Goal: Task Accomplishment & Management: Use online tool/utility

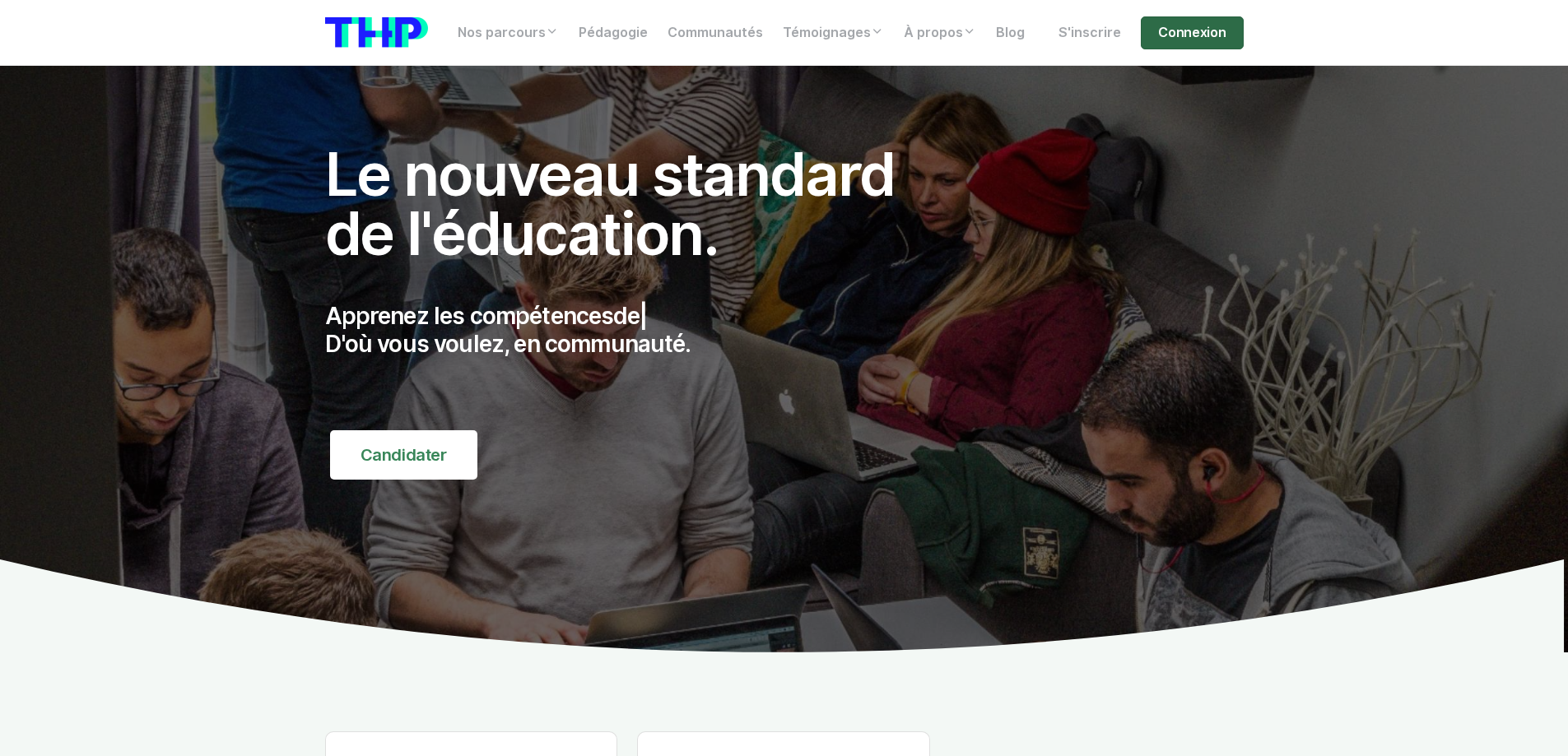
click at [1211, 45] on link "Connexion" at bounding box center [1192, 33] width 102 height 33
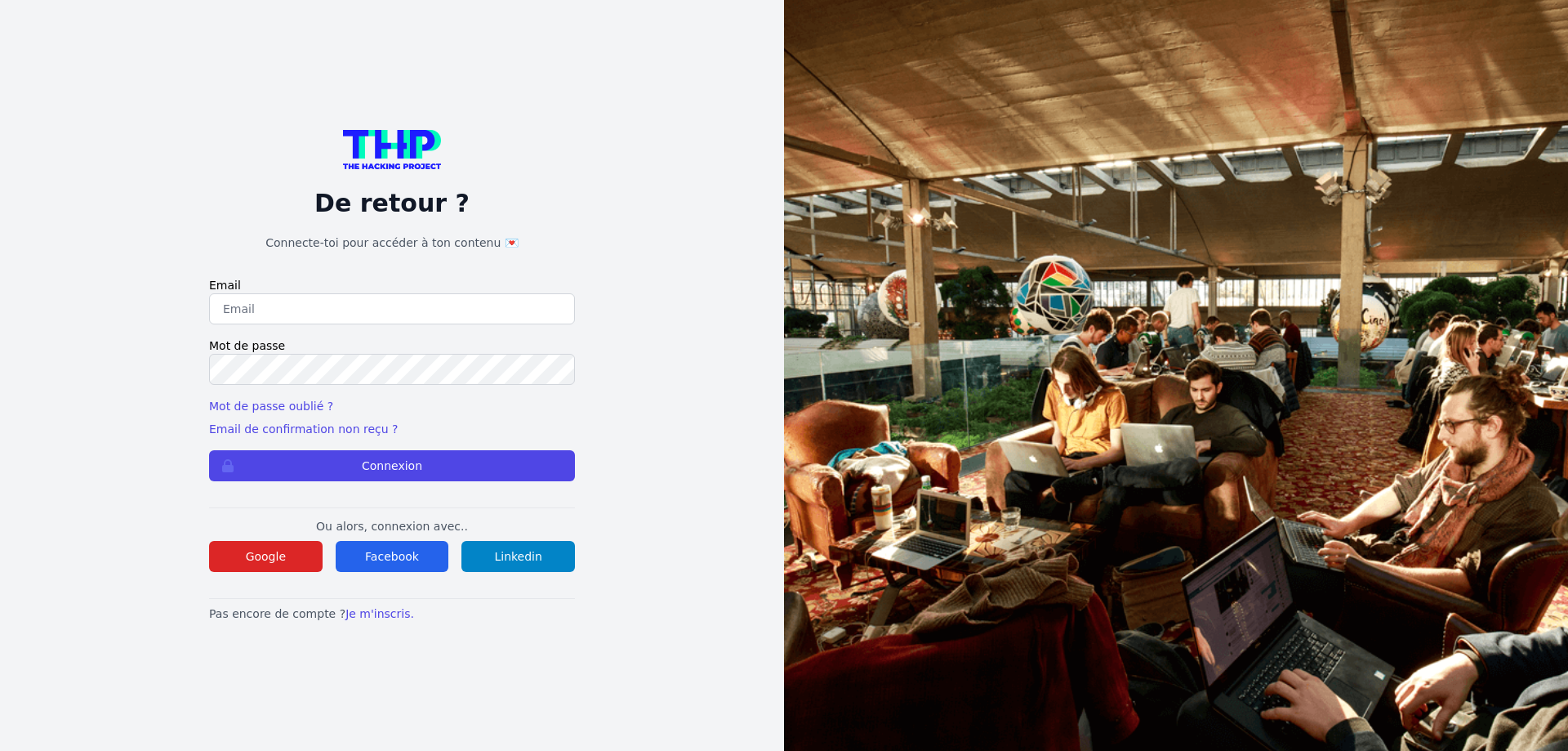
click at [262, 311] on input "email" at bounding box center [392, 309] width 366 height 31
type input "lilian.h.l.muller@gmail.com"
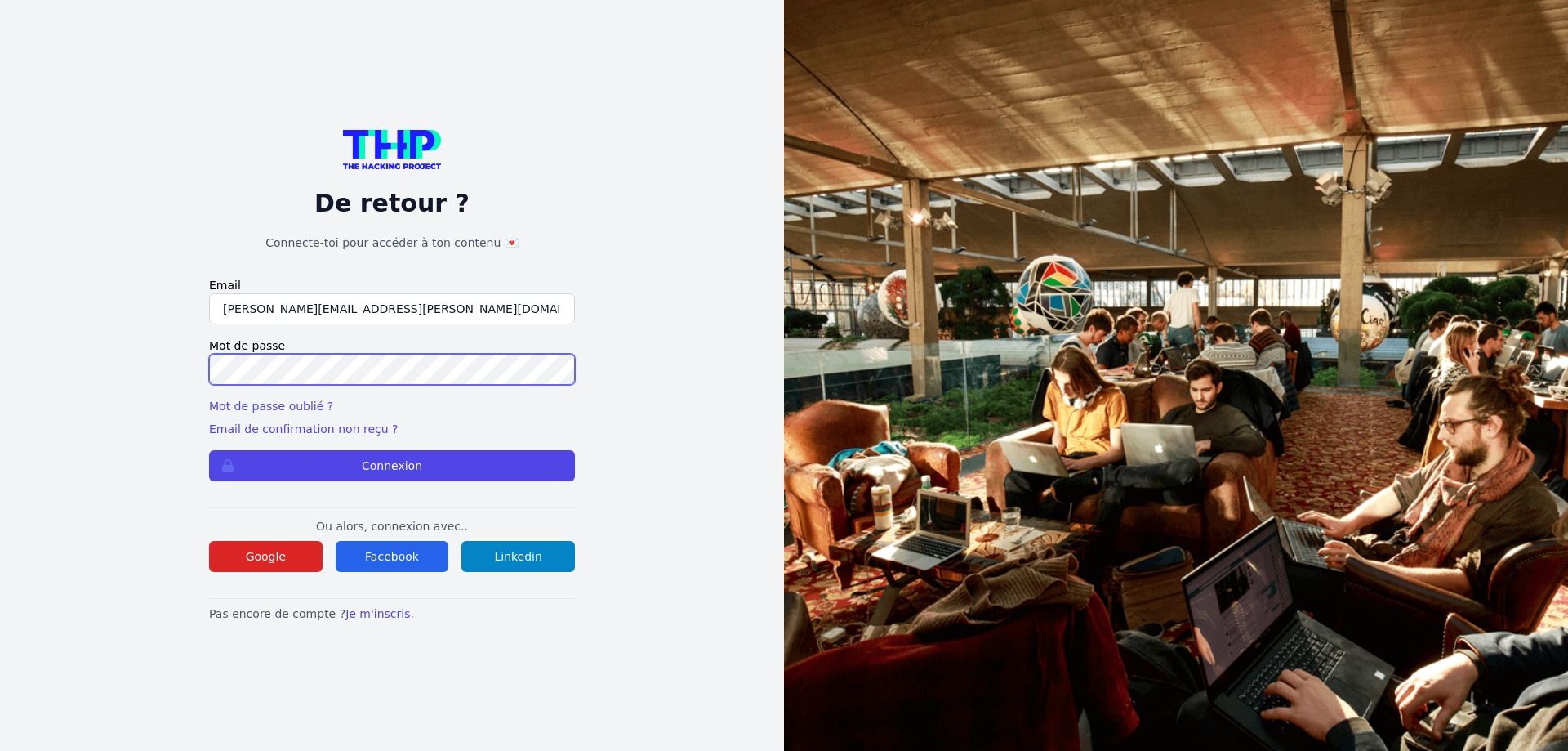
click at [209, 450] on button "Connexion" at bounding box center [392, 466] width 366 height 31
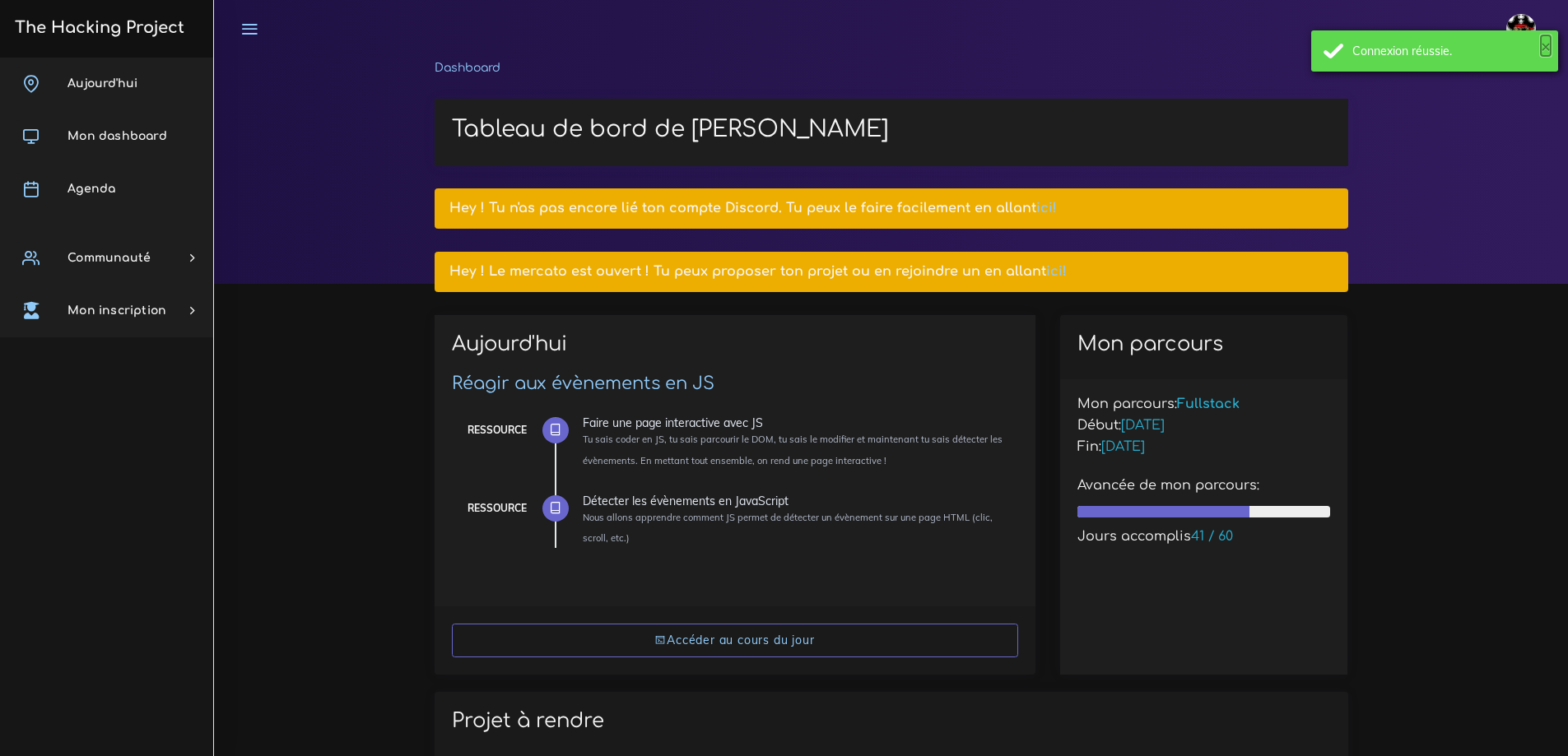
click at [1542, 45] on button "×" at bounding box center [1545, 46] width 10 height 16
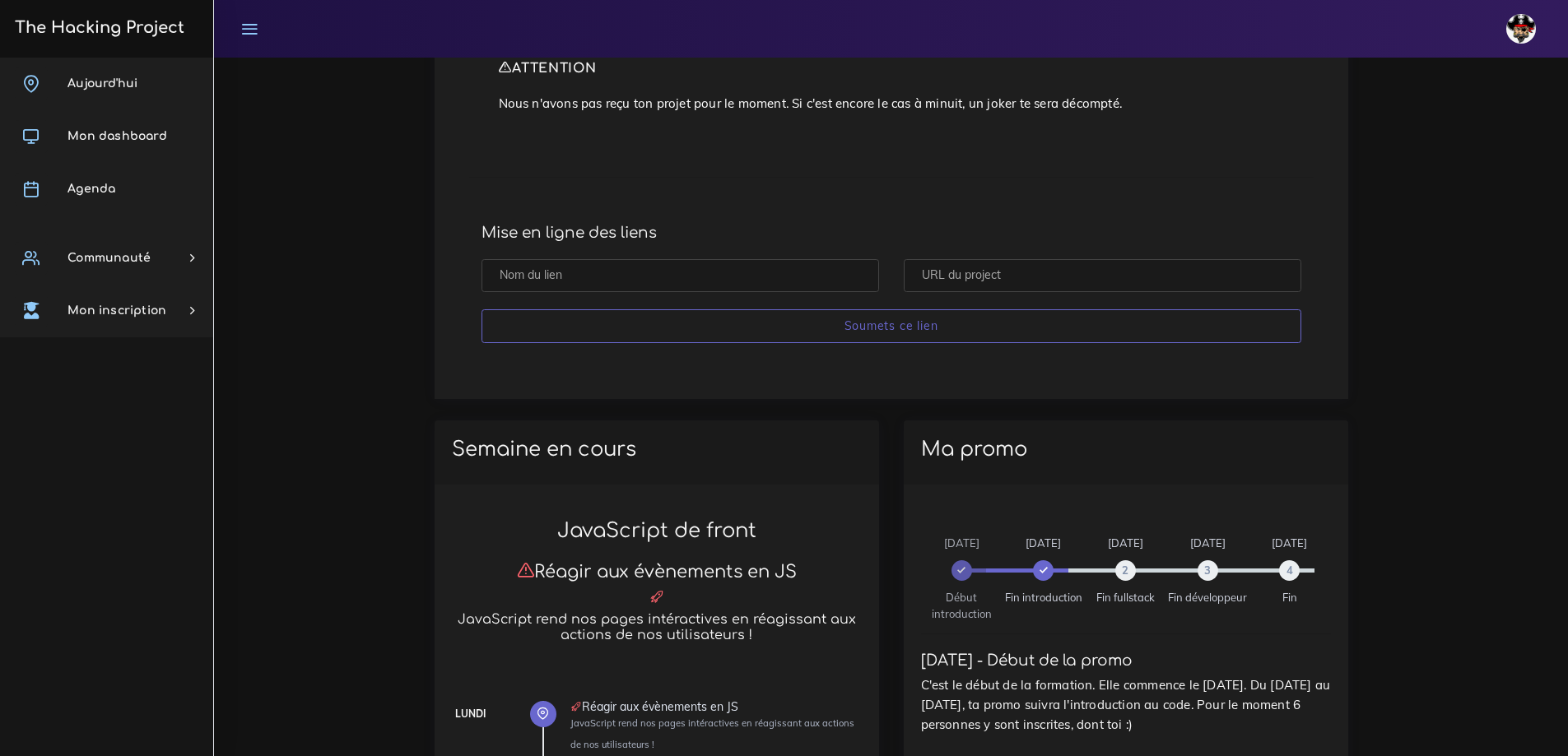
scroll to position [657, 0]
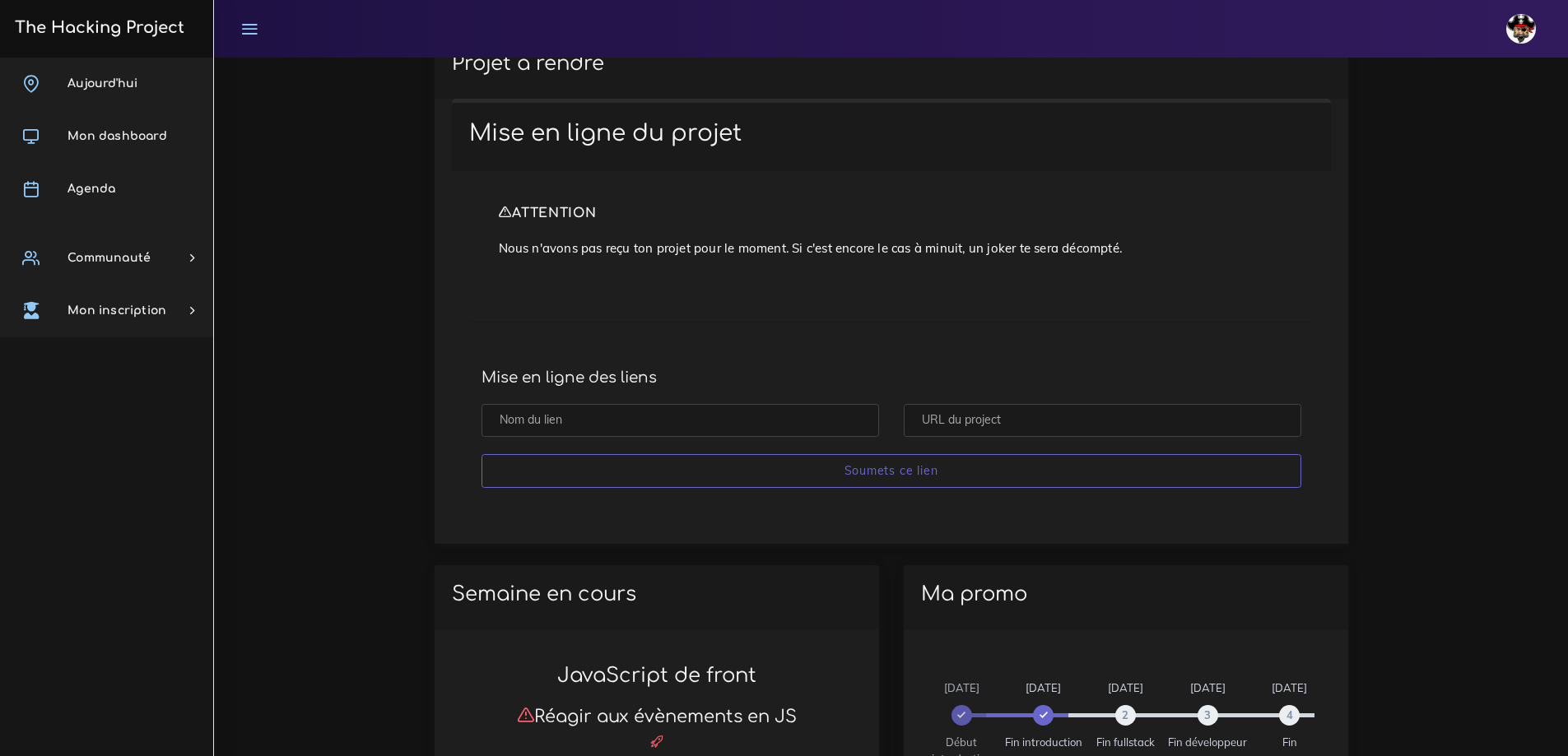
click at [587, 427] on input "text" at bounding box center [680, 421] width 397 height 34
type input "y"
type input "truc qui fonctionne"
click at [966, 421] on input "text" at bounding box center [1102, 421] width 397 height 34
click at [938, 414] on input "text" at bounding box center [1102, 421] width 397 height 34
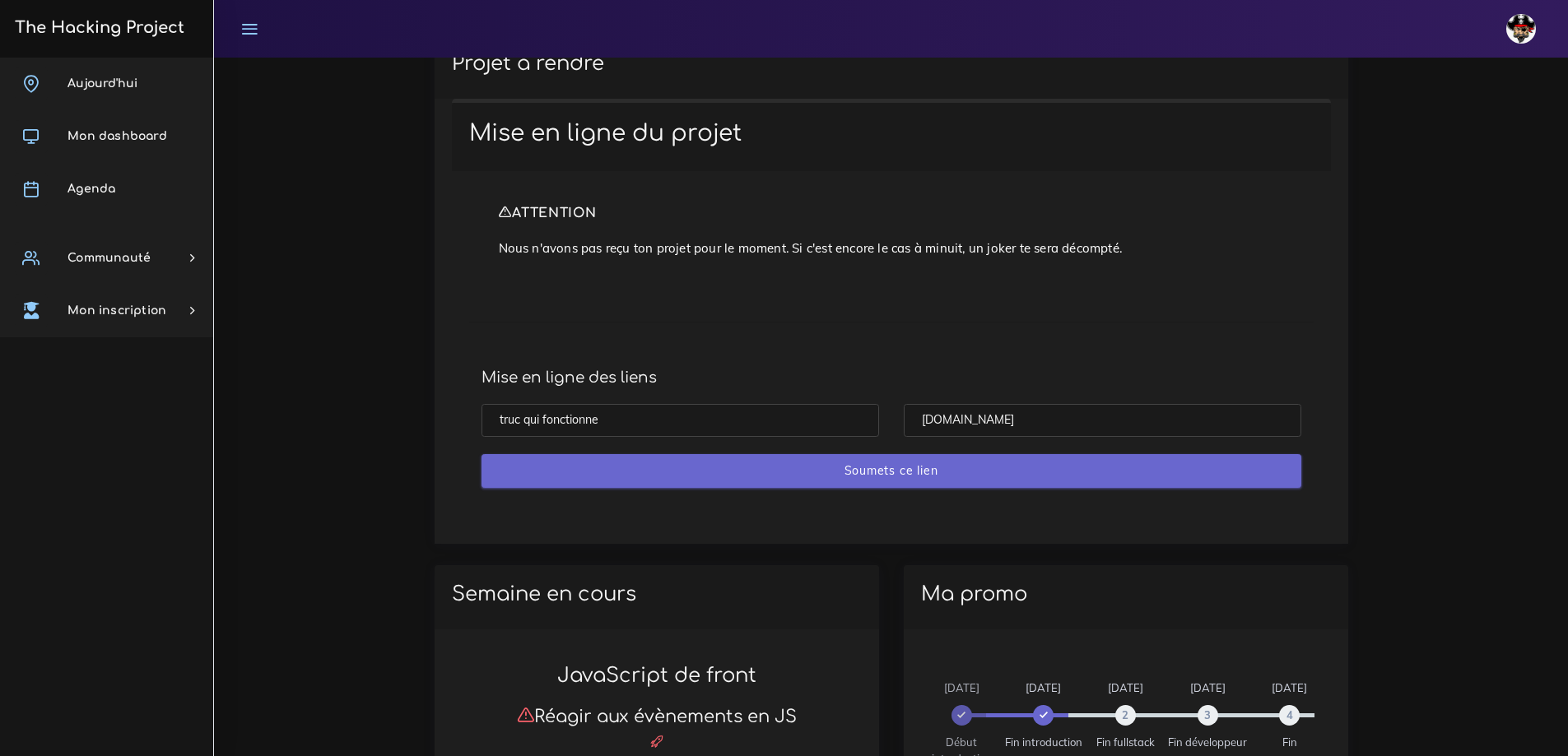
type input "[DOMAIN_NAME]"
click at [900, 460] on input "Soumets ce lien" at bounding box center [892, 471] width 820 height 34
